Goal: Task Accomplishment & Management: Manage account settings

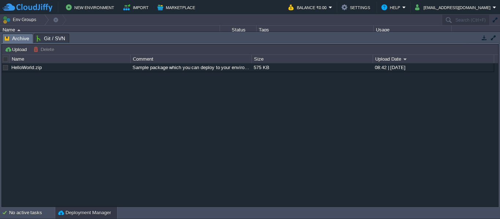
click at [482, 37] on button "button" at bounding box center [484, 37] width 7 height 7
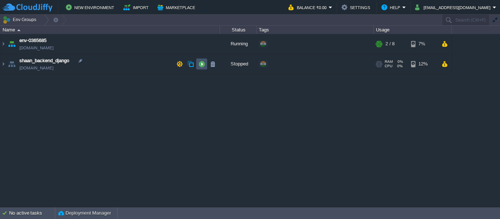
click at [203, 66] on button "button" at bounding box center [201, 64] width 7 height 7
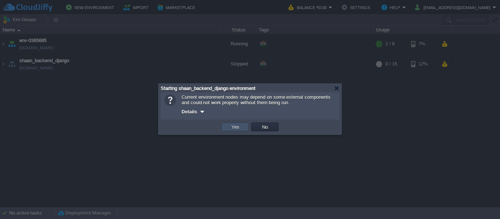
click at [229, 126] on button "Yes" at bounding box center [235, 127] width 12 height 7
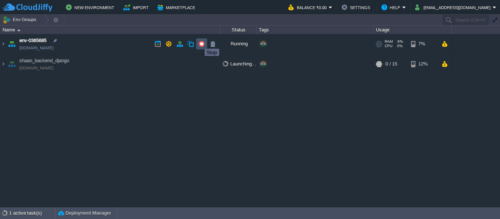
click at [199, 42] on button "button" at bounding box center [201, 44] width 7 height 7
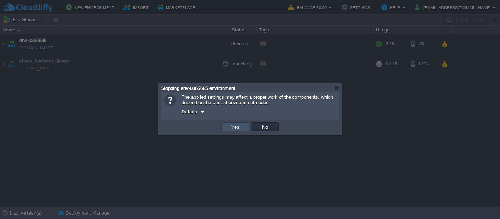
click at [233, 127] on button "Yes" at bounding box center [235, 127] width 12 height 7
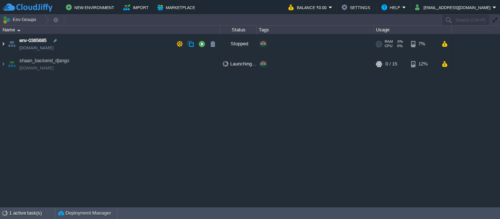
click at [5, 44] on img at bounding box center [3, 44] width 6 height 20
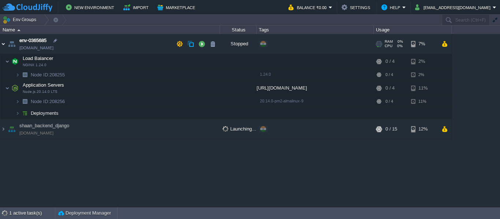
click at [3, 44] on img at bounding box center [3, 44] width 6 height 20
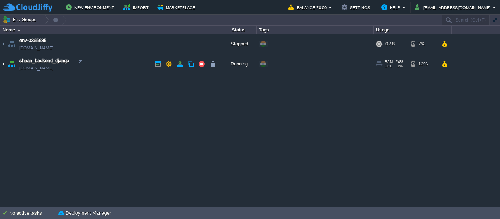
click at [2, 64] on img at bounding box center [3, 64] width 6 height 20
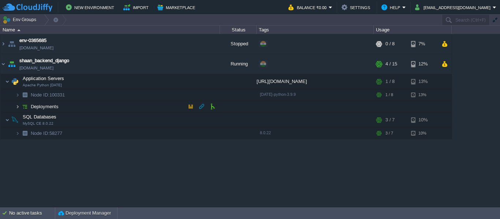
click at [18, 106] on img at bounding box center [17, 106] width 4 height 11
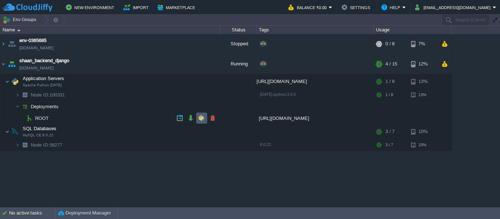
click at [202, 120] on button "button" at bounding box center [201, 118] width 7 height 7
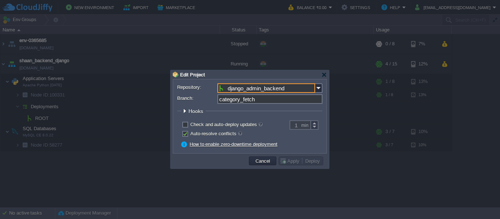
click at [307, 86] on input "django_admin_backend" at bounding box center [266, 88] width 98 height 10
click at [352, 168] on div at bounding box center [250, 109] width 500 height 219
click at [200, 144] on link "How to enable zero-downtime deployment" at bounding box center [234, 144] width 88 height 5
click at [323, 72] on div "Edit Project" at bounding box center [250, 74] width 154 height 9
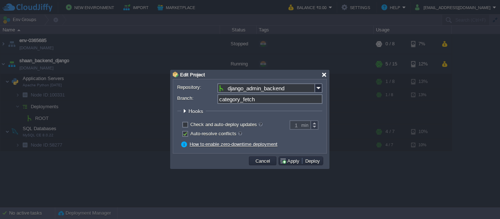
click at [324, 75] on div at bounding box center [323, 74] width 5 height 5
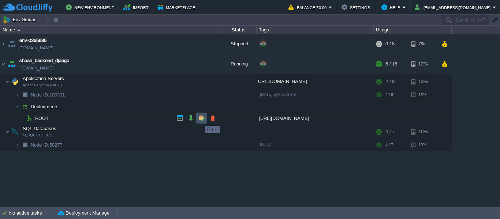
click at [200, 119] on button "button" at bounding box center [201, 118] width 7 height 7
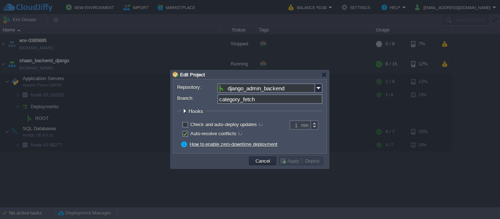
click at [188, 111] on legend "Hooks" at bounding box center [193, 111] width 25 height 6
click at [184, 109] on div at bounding box center [184, 110] width 5 height 5
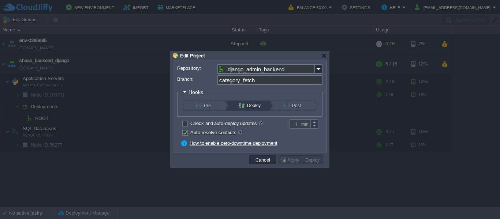
click at [248, 105] on button "Deploy" at bounding box center [251, 106] width 25 height 10
click at [287, 108] on button "Post" at bounding box center [296, 106] width 25 height 10
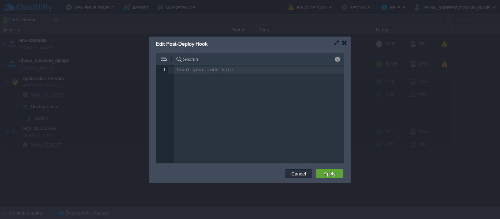
scroll to position [3, 0]
click at [295, 176] on button "Cancel" at bounding box center [298, 174] width 19 height 7
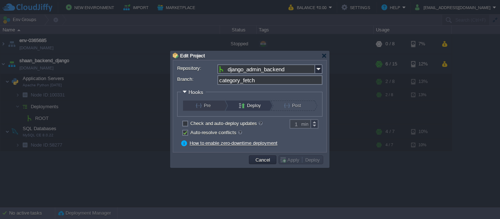
click at [200, 104] on button "Pre" at bounding box center [208, 106] width 25 height 10
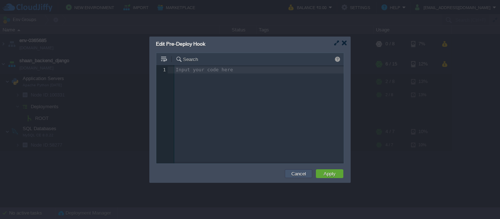
click at [292, 176] on button "Cancel" at bounding box center [298, 174] width 19 height 7
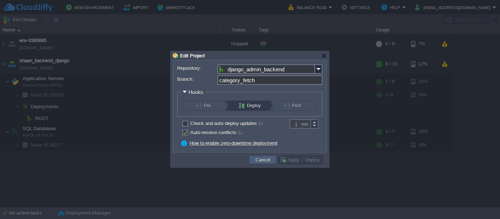
click at [266, 158] on button "Cancel" at bounding box center [262, 160] width 19 height 7
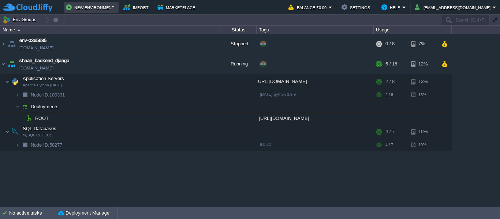
click at [98, 5] on button "New Environment" at bounding box center [91, 7] width 51 height 9
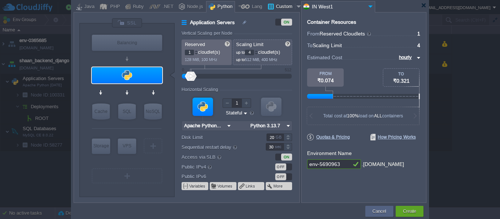
click at [282, 5] on div "Custom" at bounding box center [284, 6] width 21 height 11
type input "Application Servers"
type input "16"
type input "Docker Image"
type input "Stateless"
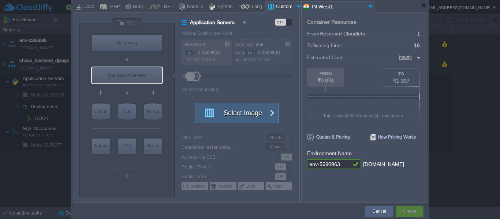
click at [241, 115] on button "Select Image" at bounding box center [233, 113] width 66 height 20
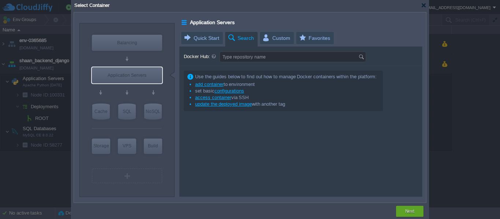
click at [243, 33] on span "Search" at bounding box center [240, 38] width 27 height 13
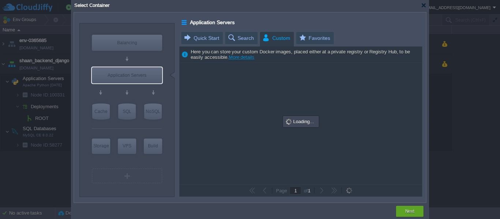
click at [279, 43] on span "Custom" at bounding box center [276, 38] width 28 height 13
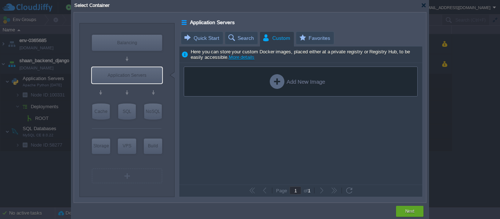
click at [287, 82] on div "Add New Image" at bounding box center [297, 81] width 55 height 15
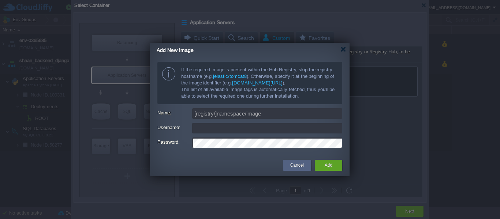
type input "[EMAIL_ADDRESS][DOMAIN_NAME]"
click at [294, 165] on button "Cancel" at bounding box center [297, 165] width 14 height 7
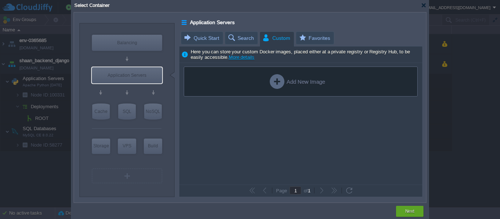
click at [258, 93] on div "Add New Image" at bounding box center [301, 82] width 234 height 30
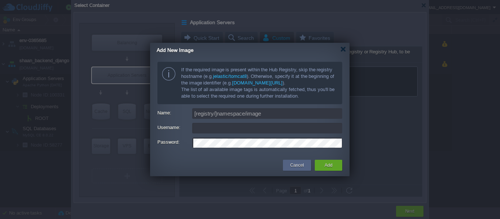
type input "[EMAIL_ADDRESS][DOMAIN_NAME]"
click at [298, 168] on button "Cancel" at bounding box center [297, 165] width 14 height 7
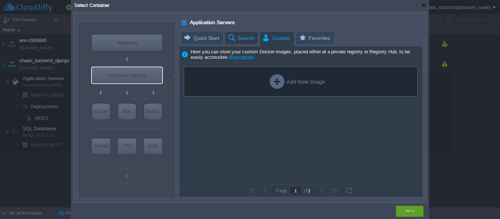
click at [240, 32] on span "Search" at bounding box center [240, 38] width 27 height 12
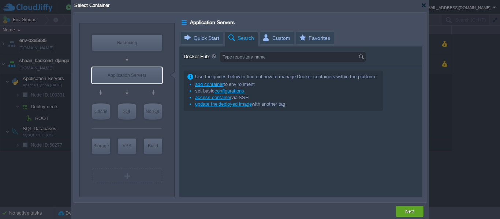
click at [212, 81] on li "add container to environment" at bounding box center [282, 84] width 187 height 7
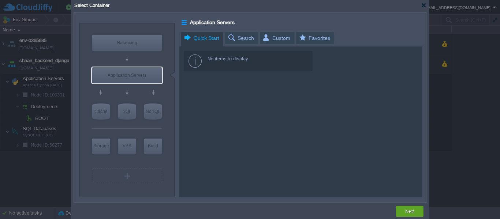
click at [205, 32] on span "Quick Start" at bounding box center [201, 38] width 36 height 13
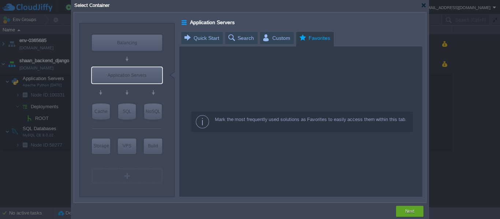
click at [310, 32] on span "Favorites" at bounding box center [314, 38] width 32 height 13
click at [421, 3] on div at bounding box center [423, 5] width 5 height 5
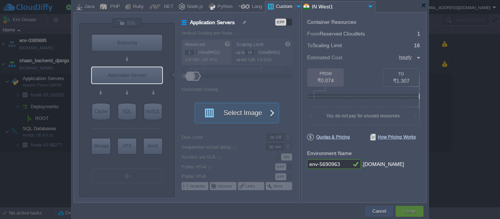
click at [377, 208] on button "Cancel" at bounding box center [380, 211] width 14 height 7
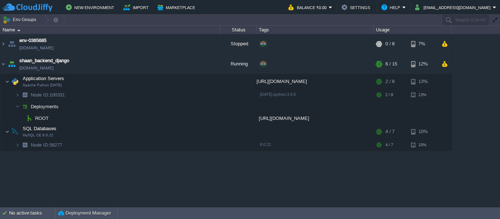
click at [173, 1] on div "New Environment Import Marketplace Bonus ₹0.00 Upgrade Account Balance ₹0.00 Se…" at bounding box center [250, 7] width 500 height 15
click at [169, 7] on button "Marketplace" at bounding box center [177, 7] width 40 height 9
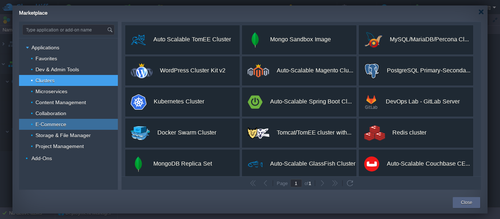
click at [72, 128] on div "E-Commerce" at bounding box center [68, 124] width 99 height 11
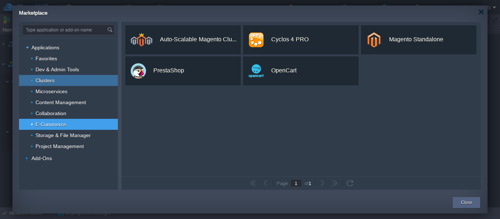
click at [62, 83] on div "Clusters" at bounding box center [68, 80] width 99 height 11
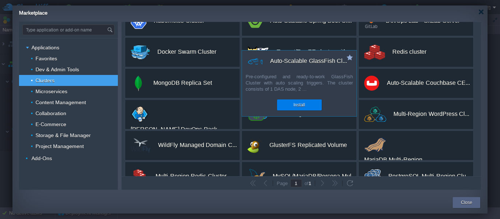
scroll to position [99, 0]
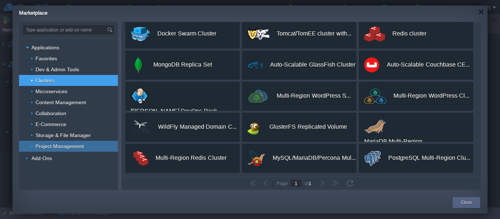
click at [59, 145] on span "Project Management" at bounding box center [60, 146] width 50 height 7
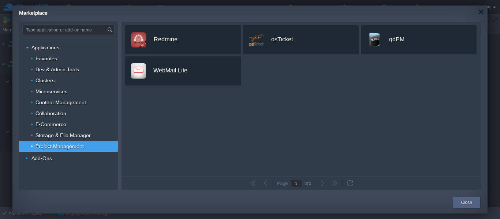
scroll to position [0, 0]
click at [50, 58] on span "Favorites" at bounding box center [46, 58] width 23 height 7
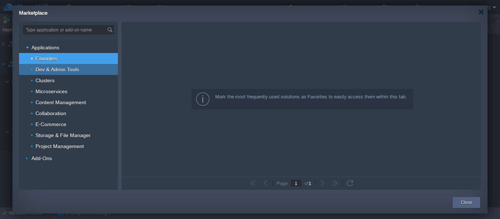
click at [56, 72] on span "Dev & Admin Tools" at bounding box center [57, 69] width 45 height 7
type input "Type application or add-on name"
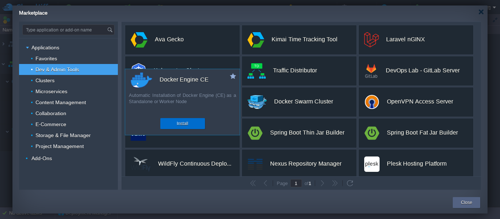
click at [182, 118] on div "Install" at bounding box center [183, 123] width 34 height 11
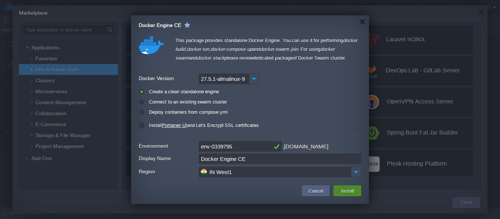
click at [349, 188] on button "Install" at bounding box center [347, 191] width 17 height 9
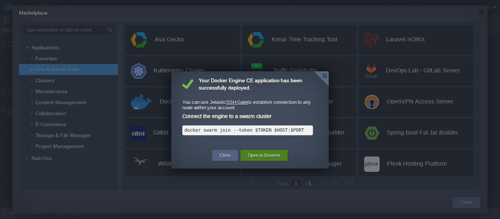
click at [250, 157] on button "Open in Browser" at bounding box center [264, 155] width 33 height 7
click at [227, 157] on button "Close" at bounding box center [225, 155] width 11 height 7
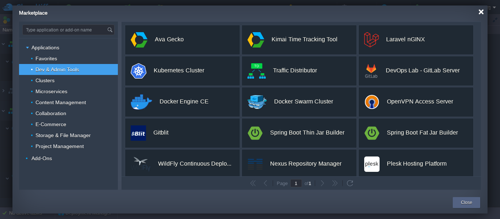
click at [482, 12] on div at bounding box center [480, 11] width 5 height 5
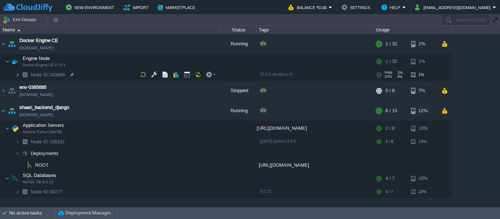
click at [16, 75] on img at bounding box center [17, 74] width 4 height 11
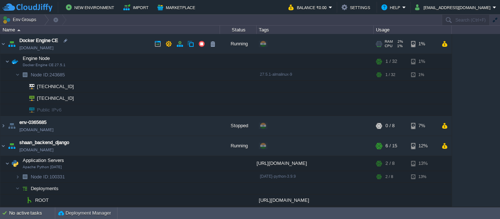
click at [219, 45] on td "Docker Engine CE env-0339795.cloudjiffy.net" at bounding box center [110, 44] width 220 height 20
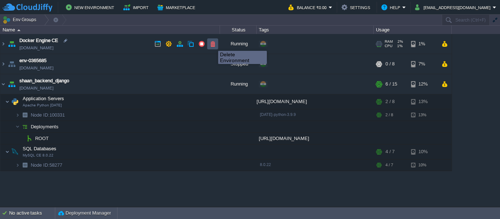
click at [213, 44] on button "button" at bounding box center [212, 44] width 7 height 7
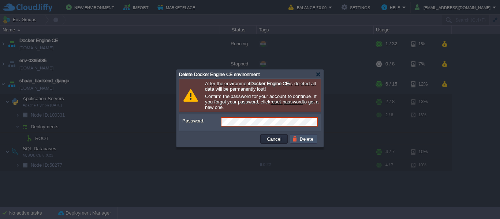
click at [301, 140] on button "Delete" at bounding box center [303, 139] width 23 height 7
click at [306, 139] on button "Delete" at bounding box center [303, 139] width 23 height 7
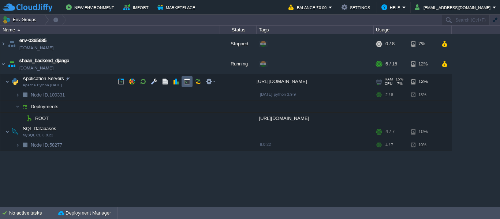
click at [183, 81] on td at bounding box center [187, 81] width 11 height 11
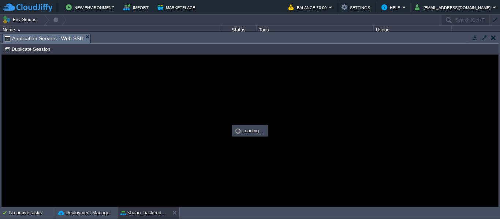
type input "#000000"
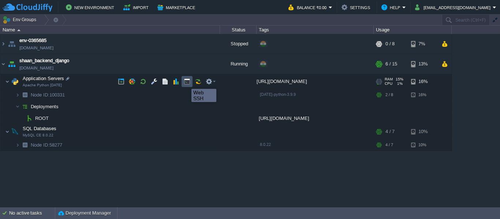
click at [186, 82] on button "button" at bounding box center [187, 81] width 7 height 7
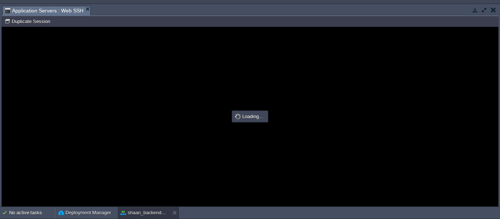
type input "#000000"
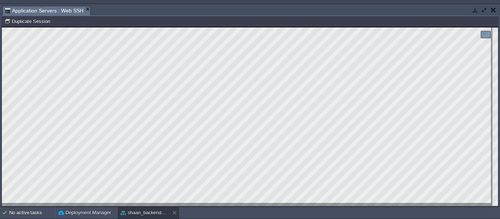
click at [2, 27] on html "Copy: Ctrl + Shift + C Paste: Ctrl + V Settings: Ctrl + Shift + Alt 0" at bounding box center [250, 27] width 496 height 0
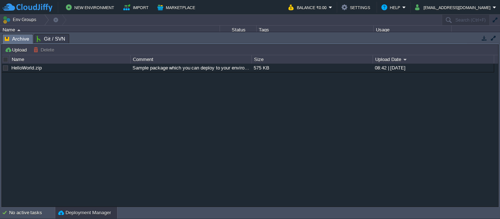
click at [484, 35] on button "button" at bounding box center [484, 38] width 7 height 7
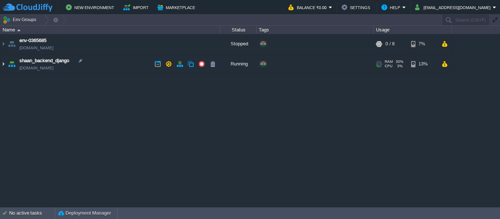
click at [2, 66] on img at bounding box center [3, 64] width 6 height 20
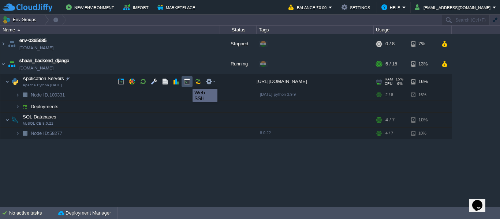
click at [187, 82] on button "button" at bounding box center [187, 81] width 7 height 7
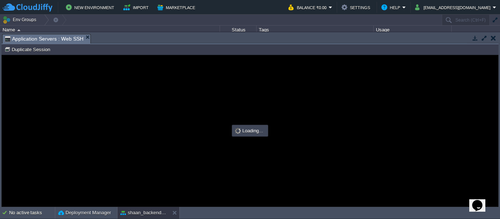
type input "#000000"
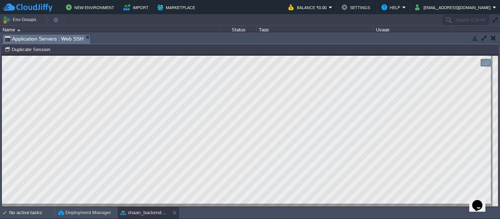
click at [2, 55] on html "Copy: Ctrl + Shift + C Paste: Ctrl + V Settings: Ctrl + Shift + Alt 0" at bounding box center [250, 55] width 496 height 0
click at [494, 37] on button "button" at bounding box center [493, 38] width 5 height 7
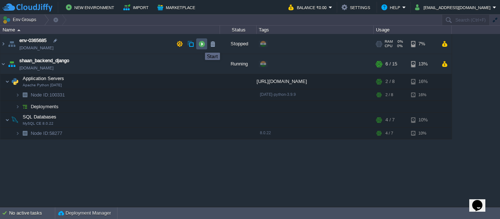
click at [199, 46] on button "button" at bounding box center [201, 44] width 7 height 7
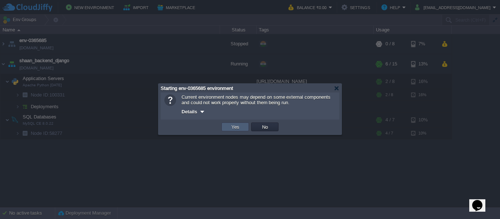
click at [224, 127] on td "Yes" at bounding box center [234, 127] width 27 height 9
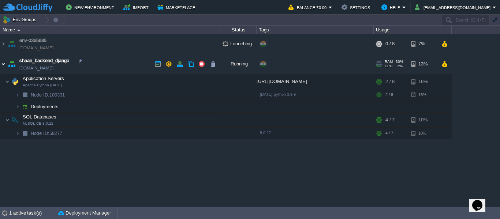
click at [3, 63] on img at bounding box center [3, 64] width 6 height 20
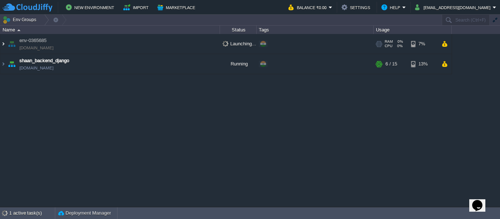
click at [1, 46] on img at bounding box center [3, 44] width 6 height 20
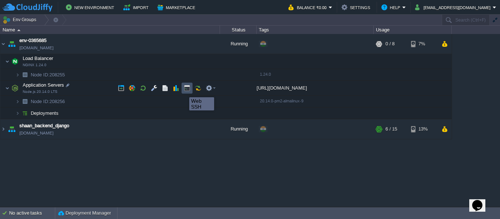
click at [184, 91] on button "button" at bounding box center [187, 88] width 7 height 7
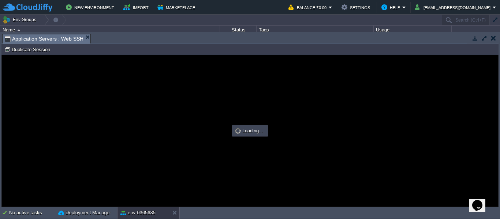
type input "#000000"
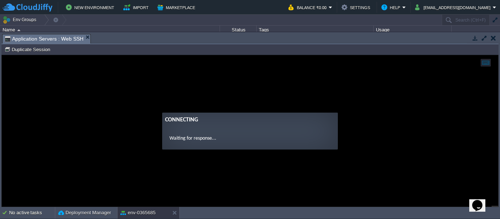
click at [472, 39] on button "button" at bounding box center [475, 38] width 7 height 7
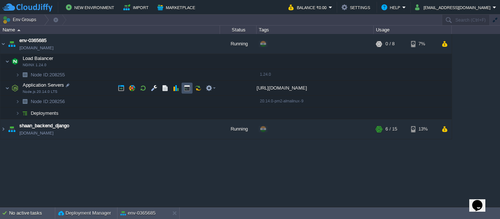
click at [188, 91] on button "button" at bounding box center [187, 88] width 7 height 7
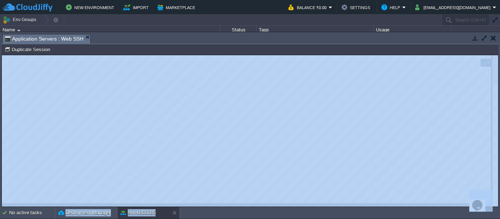
click at [1, 176] on div at bounding box center [249, 131] width 497 height 152
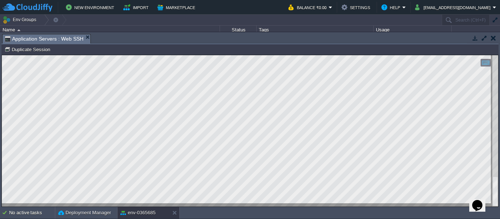
drag, startPoint x: 3, startPoint y: 233, endPoint x: 0, endPoint y: 179, distance: 55.0
click at [2, 55] on html "Copy: Ctrl + Shift + C Paste: Ctrl + V Settings: Ctrl + Shift + Alt 0" at bounding box center [250, 55] width 496 height 0
click at [475, 38] on button "button" at bounding box center [475, 38] width 7 height 7
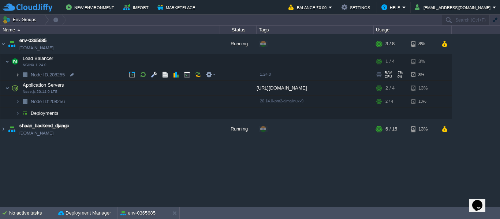
click at [19, 74] on img at bounding box center [17, 74] width 4 height 11
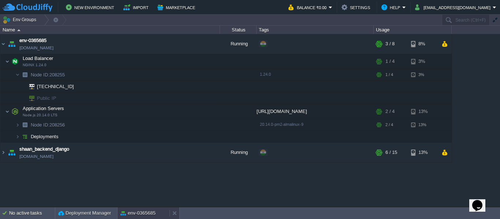
click at [147, 215] on button "env-0365685" at bounding box center [137, 213] width 35 height 7
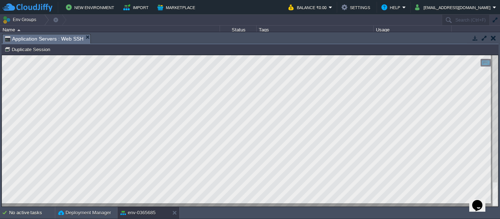
type textarea "21 17:25:26.806929 23634 typesense_server_utils.cpp:302] Snapshot interval conf…"
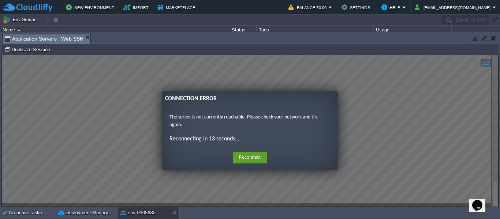
click at [376, 114] on ng-transclude "Connection Error The server is not currently reachable. Please check your netwo…" at bounding box center [250, 130] width 496 height 79
click at [253, 155] on button "Reconnect" at bounding box center [250, 158] width 34 height 12
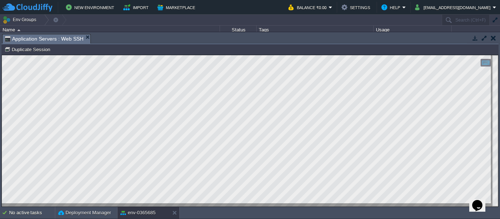
click at [475, 38] on button "button" at bounding box center [475, 38] width 7 height 7
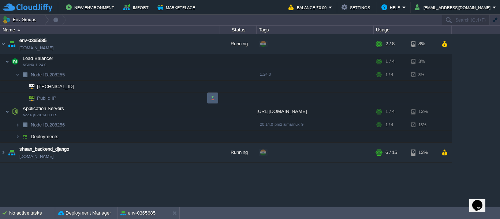
click at [211, 97] on button "button" at bounding box center [212, 98] width 7 height 7
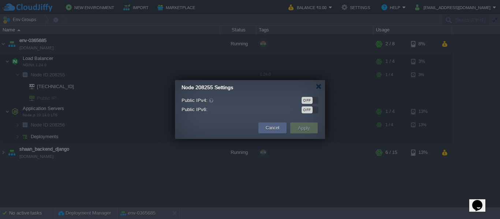
click at [308, 104] on div "Public IPv4: OFF" at bounding box center [250, 100] width 137 height 8
click at [309, 101] on div "OFF" at bounding box center [307, 100] width 11 height 7
click at [307, 127] on button "Apply" at bounding box center [304, 128] width 16 height 9
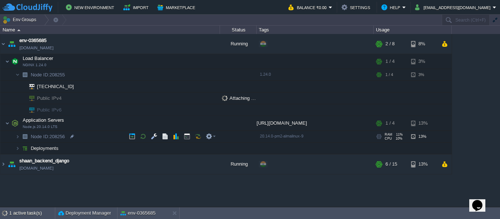
click at [14, 136] on img at bounding box center [10, 134] width 10 height 7
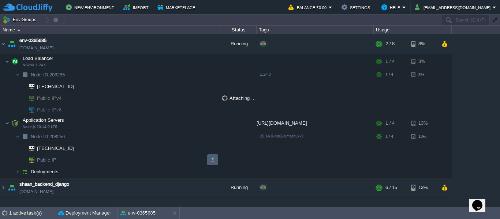
click at [218, 157] on td at bounding box center [212, 159] width 11 height 11
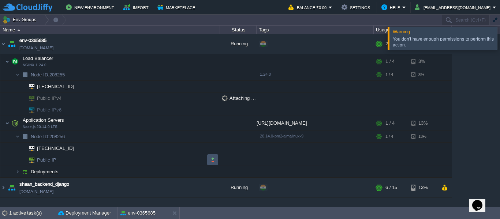
click at [210, 159] on button "button" at bounding box center [212, 160] width 7 height 7
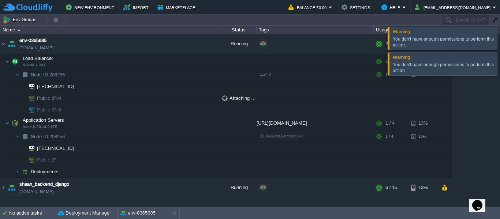
click at [409, 67] on div "You don't have enough permissions to perform this action." at bounding box center [444, 68] width 102 height 12
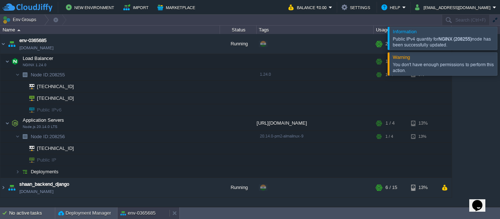
click at [143, 215] on button "env-0365685" at bounding box center [137, 213] width 35 height 7
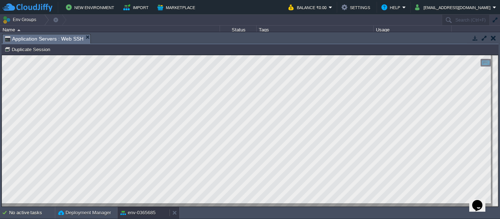
click at [143, 215] on button "env-0365685" at bounding box center [137, 212] width 35 height 7
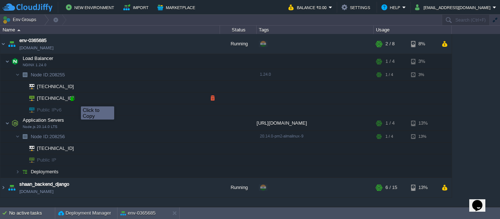
click at [75, 100] on div at bounding box center [72, 98] width 7 height 7
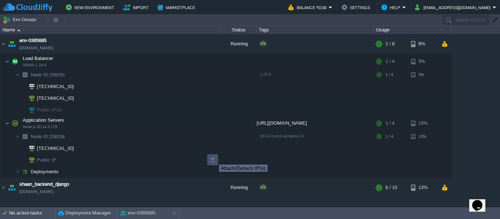
click at [213, 158] on button "button" at bounding box center [212, 160] width 7 height 7
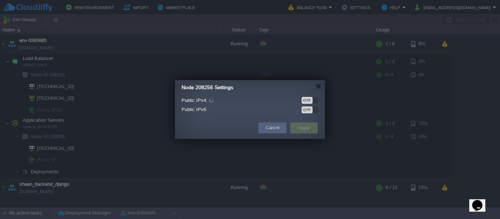
click at [306, 101] on div "OFF" at bounding box center [307, 100] width 11 height 7
click at [302, 124] on button "Apply" at bounding box center [304, 128] width 16 height 9
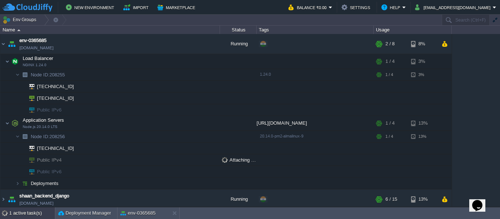
click at [26, 217] on div "1 active task(s)" at bounding box center [32, 213] width 46 height 12
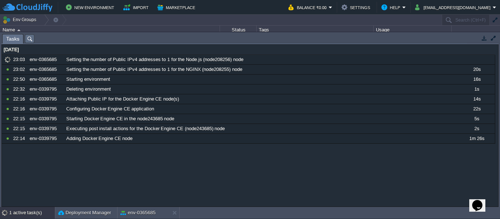
click at [481, 38] on button "button" at bounding box center [484, 38] width 7 height 7
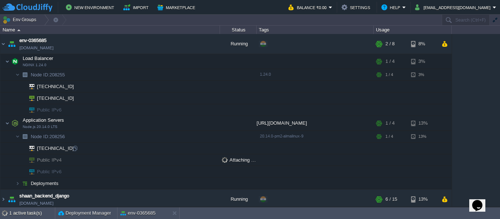
scroll to position [3, 0]
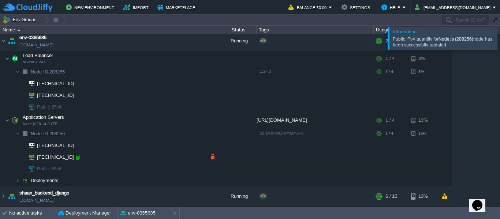
click at [79, 156] on div at bounding box center [77, 157] width 7 height 7
type input "[TECHNICAL_ID]"
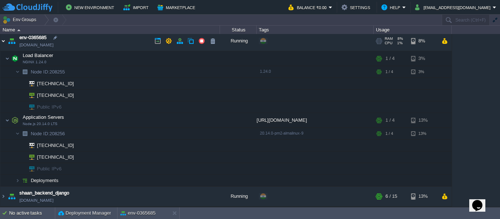
click at [2, 37] on img at bounding box center [3, 41] width 6 height 20
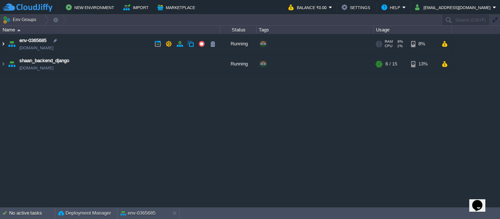
scroll to position [0, 0]
click at [215, 43] on button "button" at bounding box center [212, 44] width 7 height 7
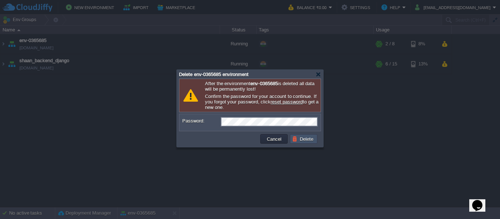
click at [310, 140] on button "Delete" at bounding box center [303, 139] width 23 height 7
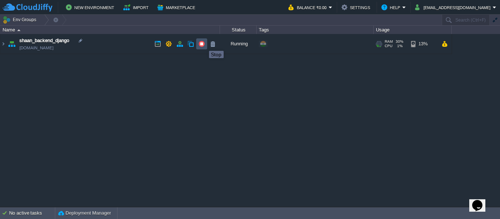
click at [203, 44] on button "button" at bounding box center [201, 44] width 7 height 7
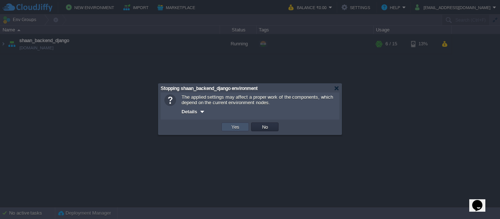
click at [235, 129] on button "Yes" at bounding box center [235, 127] width 12 height 7
